Goal: Information Seeking & Learning: Check status

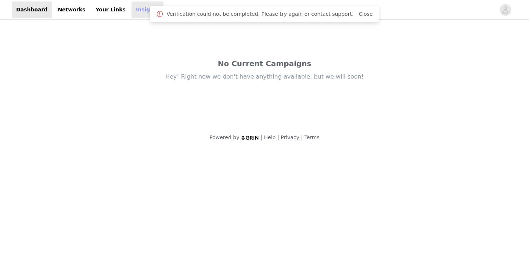
click at [132, 11] on link "Insights" at bounding box center [148, 9] width 32 height 17
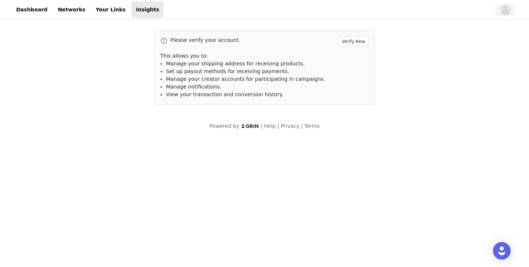
click at [505, 10] on icon "avatar" at bounding box center [505, 10] width 7 height 12
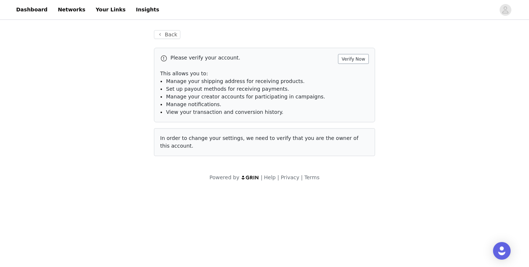
click at [358, 59] on button "Verify Now" at bounding box center [353, 59] width 31 height 10
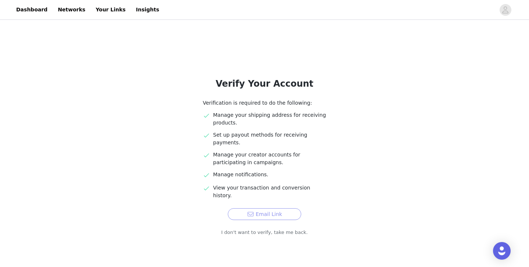
click at [258, 208] on button "Email Link" at bounding box center [265, 214] width 74 height 12
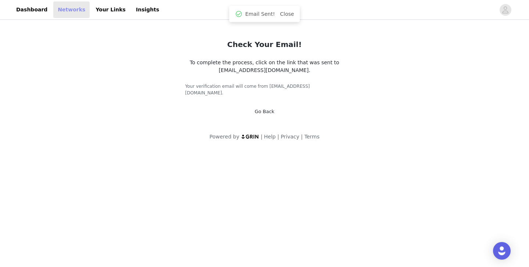
click at [73, 11] on link "Networks" at bounding box center [71, 9] width 36 height 17
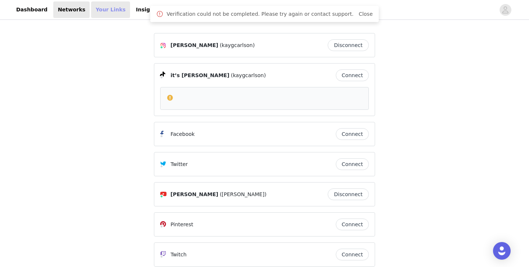
click at [91, 16] on link "Your Links" at bounding box center [110, 9] width 39 height 17
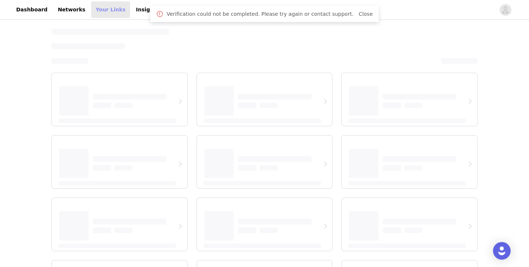
select select "12"
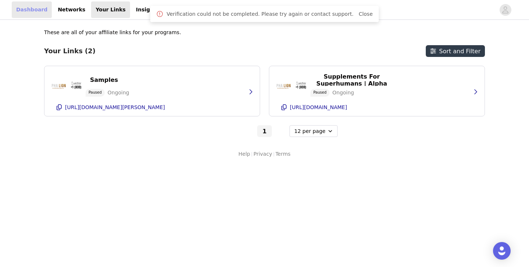
click at [33, 12] on link "Dashboard" at bounding box center [32, 9] width 40 height 17
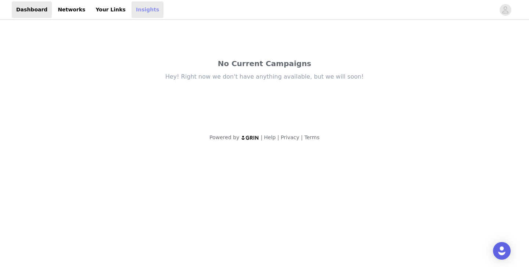
click at [137, 10] on link "Insights" at bounding box center [148, 9] width 32 height 17
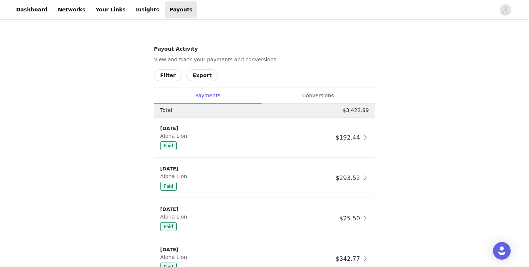
scroll to position [316, 0]
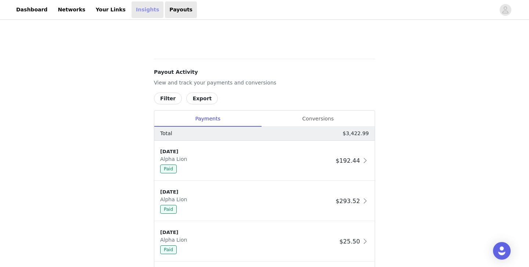
click at [132, 9] on link "Insights" at bounding box center [148, 9] width 32 height 17
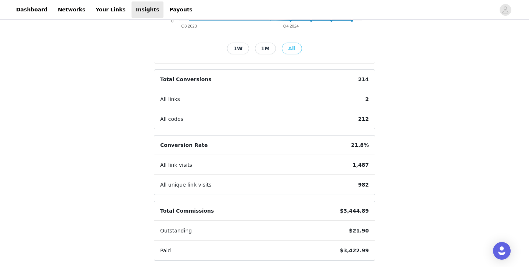
scroll to position [168, 0]
click at [99, 9] on link "Your Links" at bounding box center [110, 9] width 39 height 17
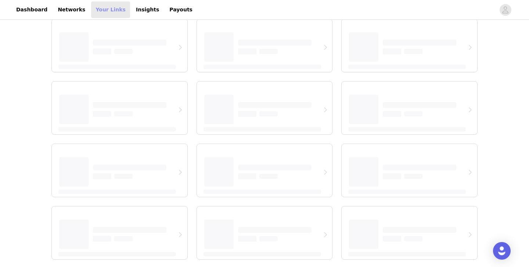
scroll to position [54, 0]
select select "12"
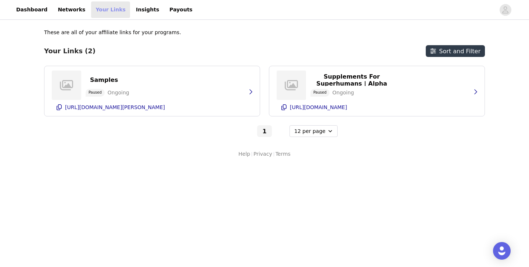
scroll to position [0, 0]
click at [71, 7] on link "Networks" at bounding box center [71, 9] width 36 height 17
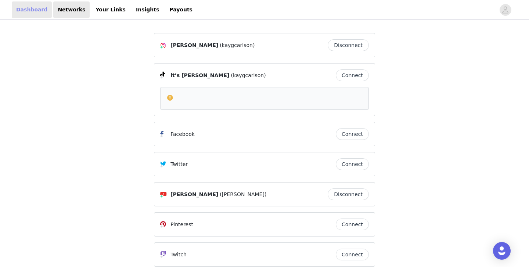
click at [37, 11] on link "Dashboard" at bounding box center [32, 9] width 40 height 17
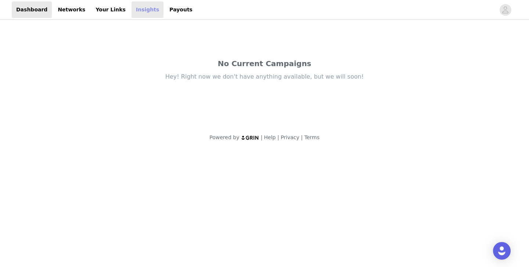
click at [132, 16] on link "Insights" at bounding box center [148, 9] width 32 height 17
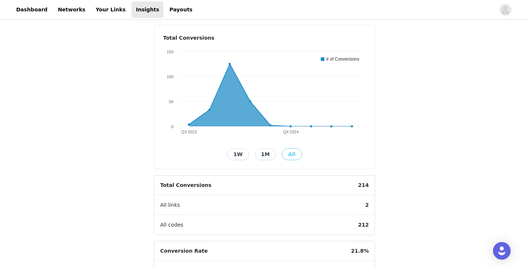
scroll to position [62, 0]
click at [189, 126] on icon at bounding box center [188, 124] width 7 height 7
click at [270, 125] on icon at bounding box center [270, 125] width 3 height 3
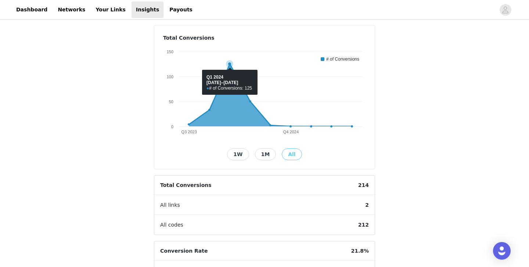
click at [221, 123] on icon at bounding box center [270, 95] width 163 height 62
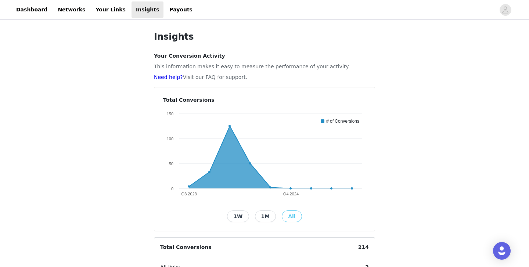
scroll to position [0, 0]
click at [165, 10] on link "Payouts" at bounding box center [181, 9] width 32 height 17
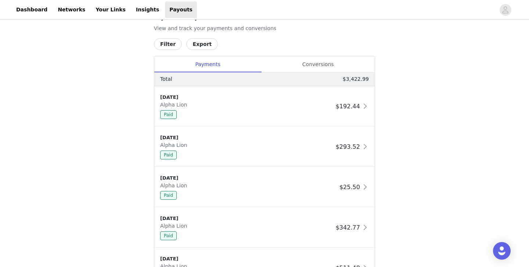
scroll to position [386, 0]
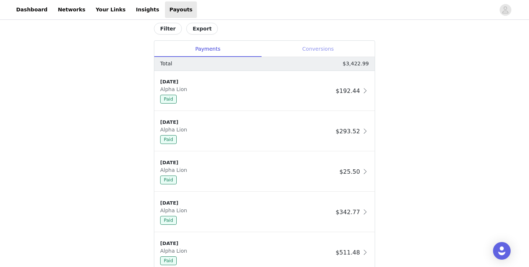
click at [311, 51] on div "Conversions" at bounding box center [318, 49] width 114 height 17
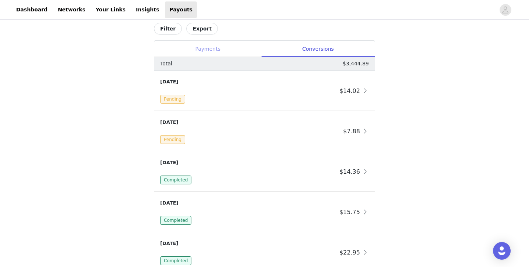
click at [216, 48] on div "Payments" at bounding box center [207, 49] width 107 height 17
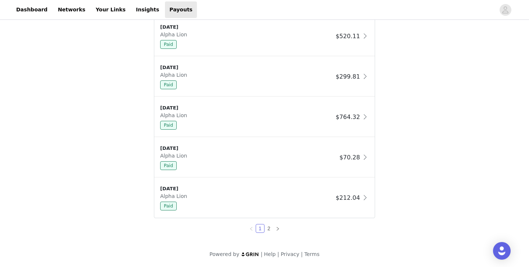
scroll to position [643, 0]
click at [298, 119] on div "[DATE] Alpha Lion Paid" at bounding box center [246, 116] width 173 height 25
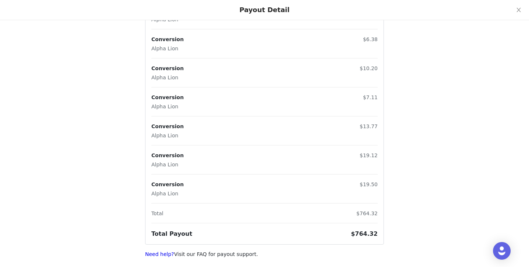
scroll to position [0, 0]
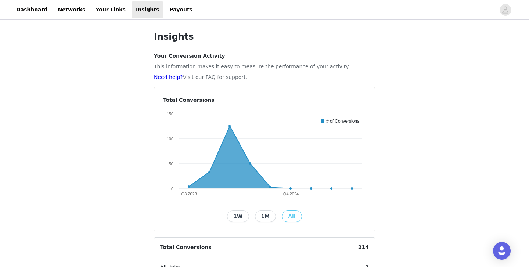
scroll to position [2, 0]
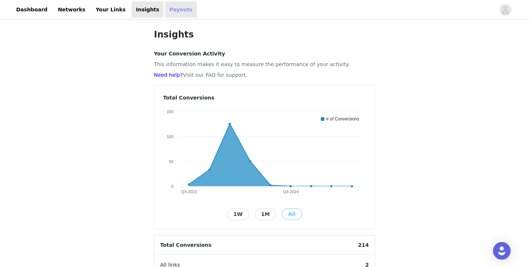
click at [165, 7] on link "Payouts" at bounding box center [181, 9] width 32 height 17
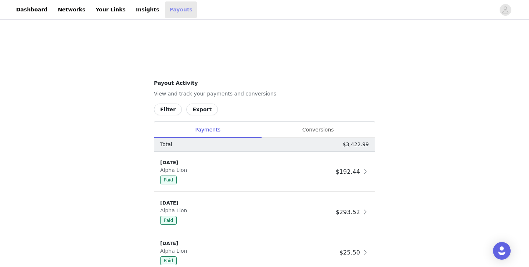
scroll to position [316, 0]
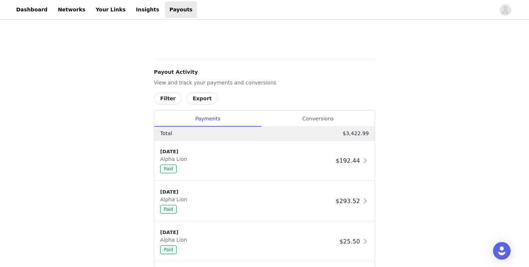
click at [169, 97] on button "Filter" at bounding box center [168, 99] width 28 height 12
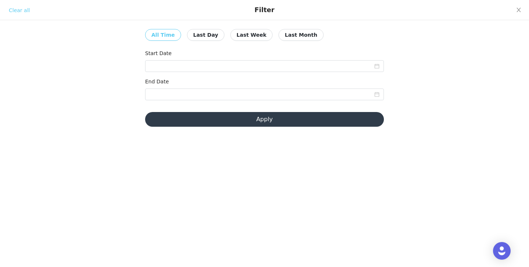
scroll to position [2, 0]
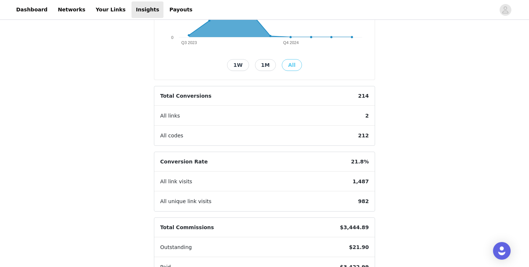
scroll to position [158, 0]
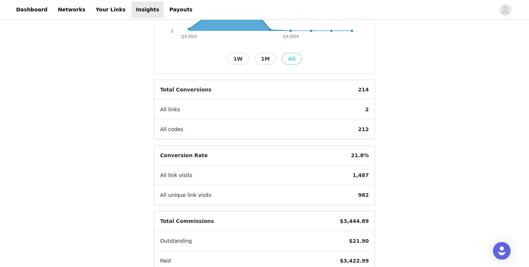
click at [175, 108] on span "All links" at bounding box center [170, 109] width 32 height 19
click at [367, 110] on span "2" at bounding box center [367, 109] width 15 height 19
click at [507, 14] on icon "avatar" at bounding box center [505, 10] width 7 height 12
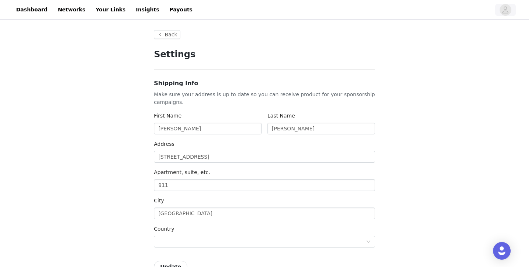
type input "+1 ([GEOGRAPHIC_DATA])"
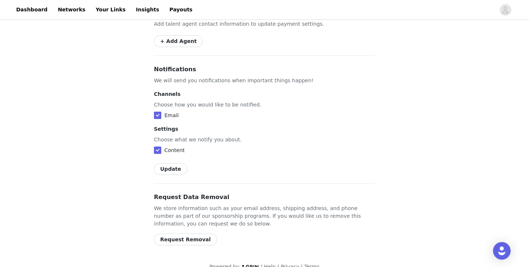
scroll to position [427, 0]
click at [96, 7] on link "Your Links" at bounding box center [110, 9] width 39 height 17
select select "12"
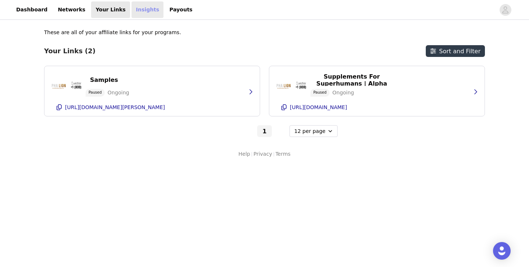
click at [146, 10] on link "Insights" at bounding box center [148, 9] width 32 height 17
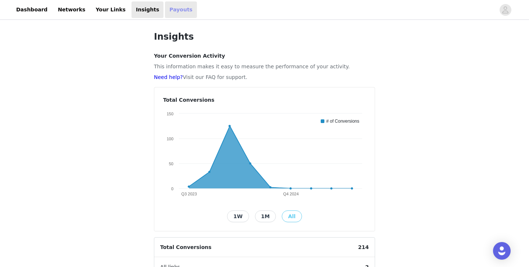
click at [171, 11] on link "Payouts" at bounding box center [181, 9] width 32 height 17
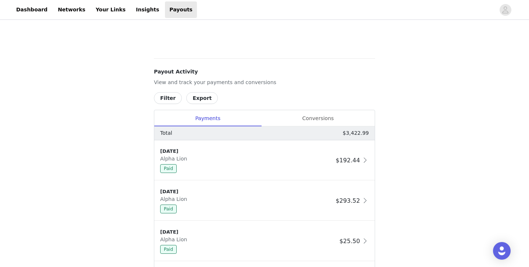
scroll to position [318, 0]
click at [132, 11] on link "Insights" at bounding box center [148, 9] width 32 height 17
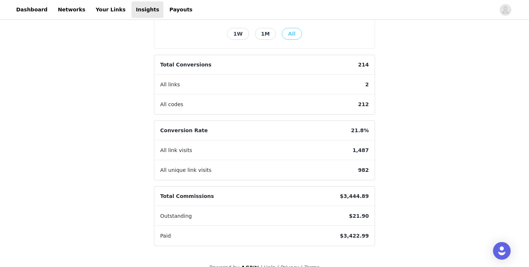
scroll to position [184, 0]
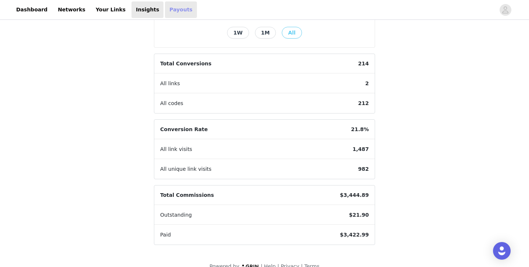
click at [173, 6] on link "Payouts" at bounding box center [181, 9] width 32 height 17
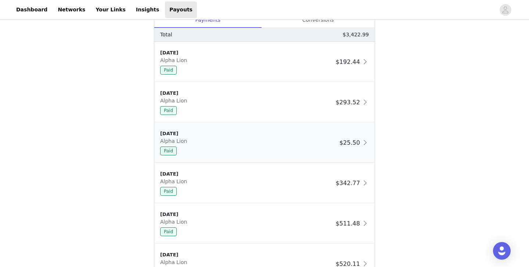
scroll to position [422, 0]
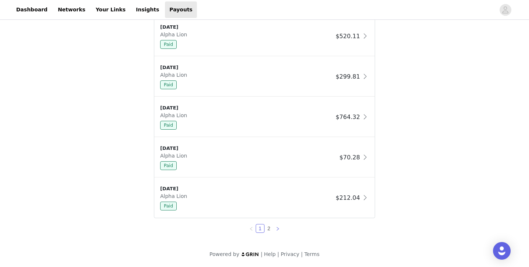
click at [278, 230] on icon "icon: right" at bounding box center [278, 229] width 4 height 4
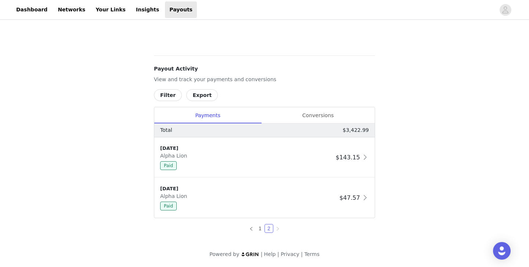
scroll to position [320, 0]
click at [253, 230] on icon "icon: left" at bounding box center [251, 229] width 4 height 4
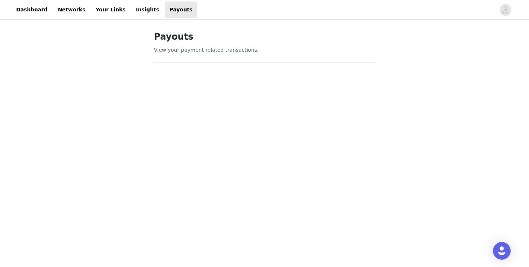
scroll to position [0, 0]
click at [139, 7] on link "Insights" at bounding box center [148, 9] width 32 height 17
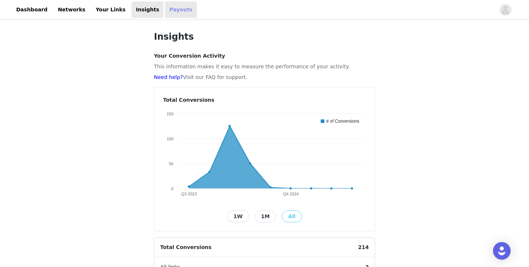
click at [167, 8] on link "Payouts" at bounding box center [181, 9] width 32 height 17
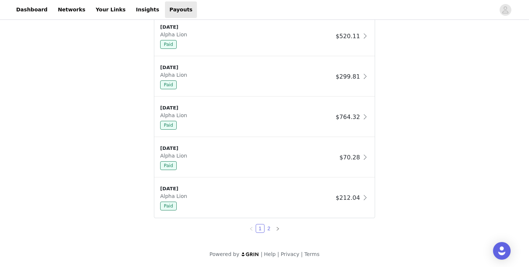
scroll to position [643, 0]
click at [276, 231] on icon "icon: right" at bounding box center [278, 229] width 4 height 4
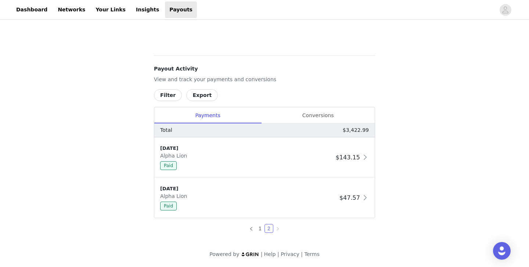
scroll to position [320, 0]
